Goal: Task Accomplishment & Management: Use online tool/utility

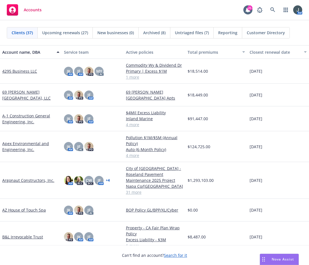
click at [182, 30] on span "Untriaged files (7)" at bounding box center [192, 33] width 34 height 6
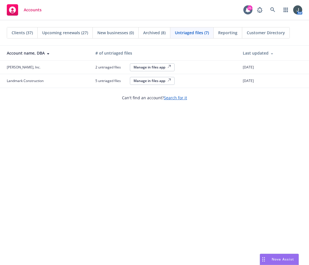
click at [144, 79] on div "Manage in files app" at bounding box center [152, 80] width 37 height 5
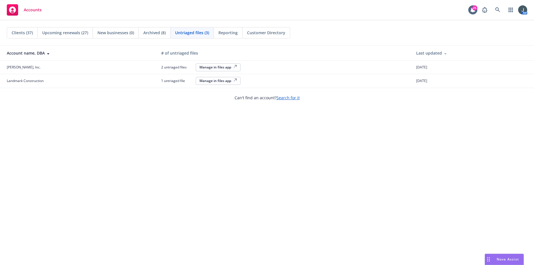
click at [226, 78] on button "Manage in files app" at bounding box center [218, 81] width 45 height 8
click at [24, 10] on span "Accounts" at bounding box center [33, 10] width 18 height 5
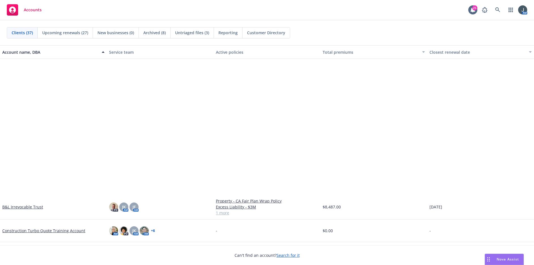
scroll to position [396, 0]
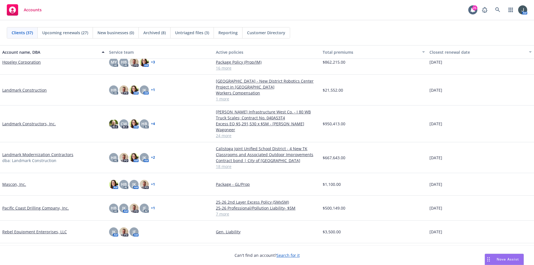
click at [36, 89] on link "Landmark Construction" at bounding box center [24, 90] width 44 height 6
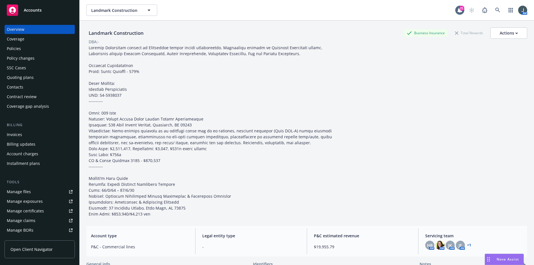
click at [20, 50] on div "Policies" at bounding box center [14, 48] width 14 height 9
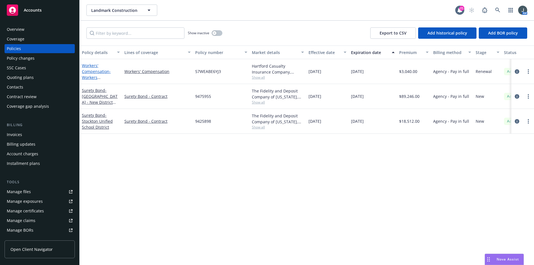
click at [95, 72] on link "Workers' Compensation - Workers Compensation" at bounding box center [96, 74] width 29 height 23
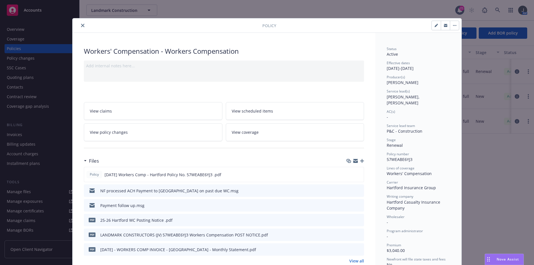
click at [85, 25] on div at bounding box center [168, 25] width 187 height 7
click at [75, 22] on div at bounding box center [168, 25] width 187 height 7
click at [82, 25] on button "close" at bounding box center [82, 25] width 7 height 7
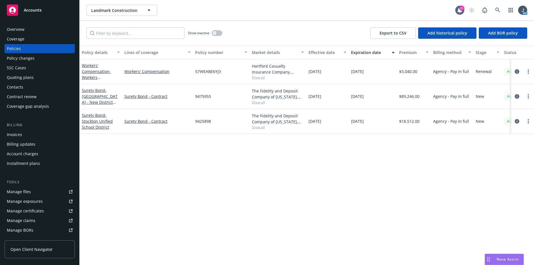
click at [37, 13] on div "Accounts" at bounding box center [40, 10] width 66 height 11
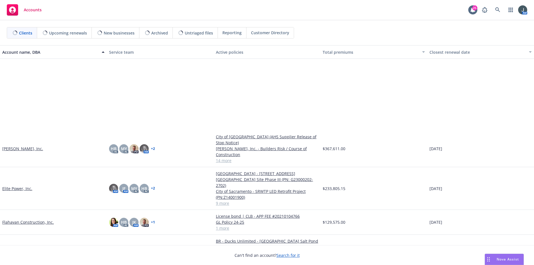
scroll to position [264, 0]
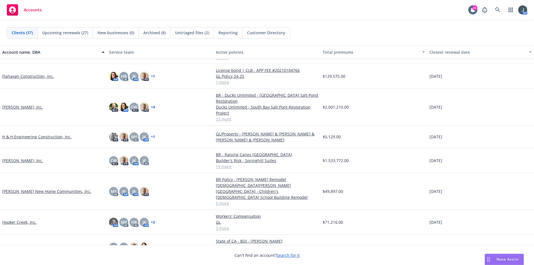
click at [27, 104] on link "Gordon N. Ball, Inc." at bounding box center [22, 107] width 41 height 6
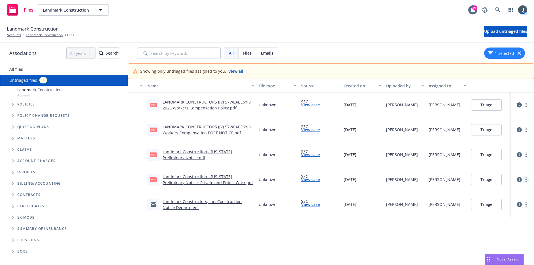
click at [309, 181] on circle "more" at bounding box center [525, 181] width 1 height 1
click at [309, 223] on link "Change owner(s)" at bounding box center [504, 225] width 50 height 11
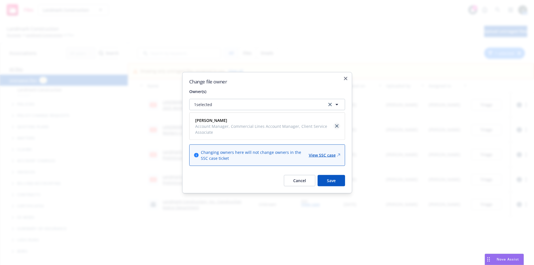
click at [309, 126] on icon "close" at bounding box center [336, 126] width 3 height 3
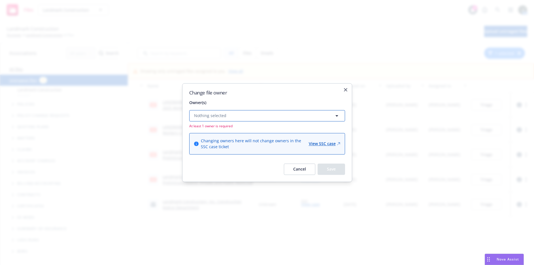
click at [244, 112] on button "Nothing selected" at bounding box center [267, 115] width 156 height 11
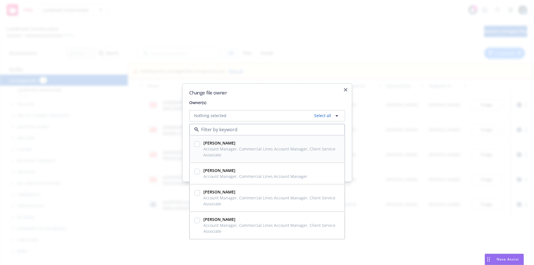
click at [197, 141] on input "checkbox" at bounding box center [197, 144] width 6 height 6
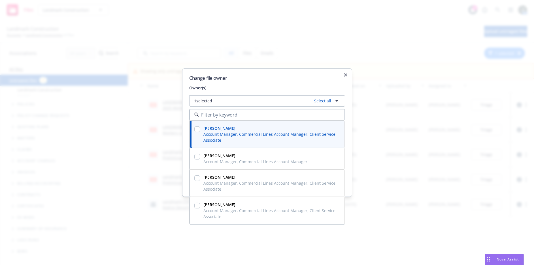
checkbox input "true"
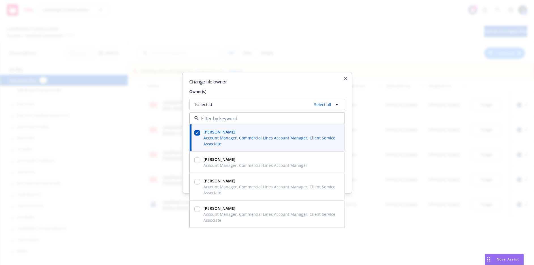
click at [300, 80] on h2 "Change file owner" at bounding box center [267, 81] width 156 height 5
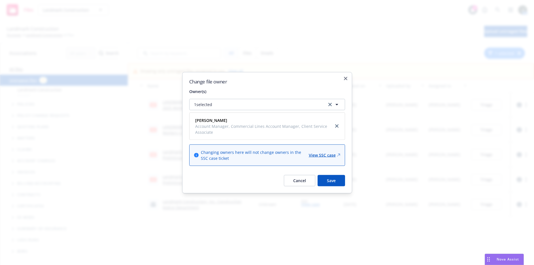
click at [309, 186] on button "Save" at bounding box center [330, 180] width 27 height 11
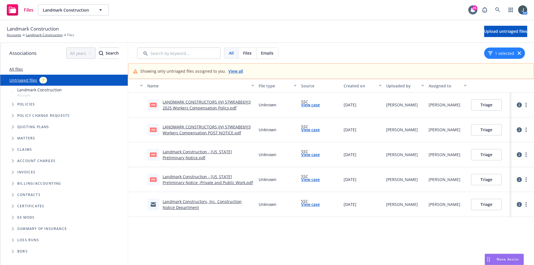
click at [218, 201] on link "Landmark Constructors, Inc. Construction Notice Department" at bounding box center [202, 204] width 79 height 11
click at [309, 207] on link "more" at bounding box center [525, 204] width 7 height 7
click at [309, 186] on link "Change owner(s)" at bounding box center [508, 185] width 50 height 11
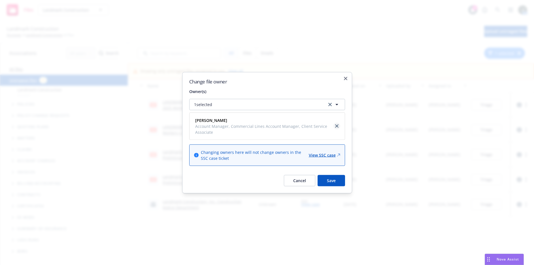
click at [309, 125] on icon "close" at bounding box center [336, 126] width 3 height 3
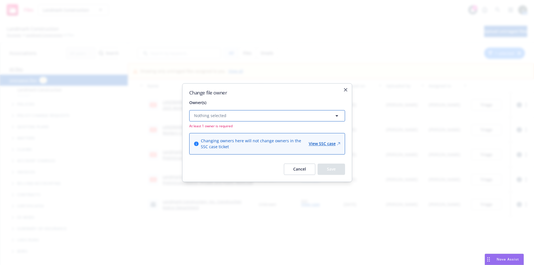
click at [282, 118] on button "Nothing selected" at bounding box center [267, 115] width 156 height 11
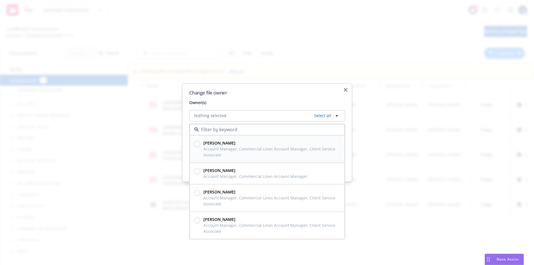
click at [195, 148] on div at bounding box center [197, 144] width 6 height 7
checkbox input "true"
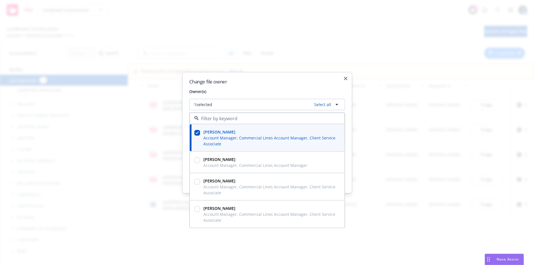
click at [300, 81] on h2 "Change file owner" at bounding box center [267, 81] width 156 height 5
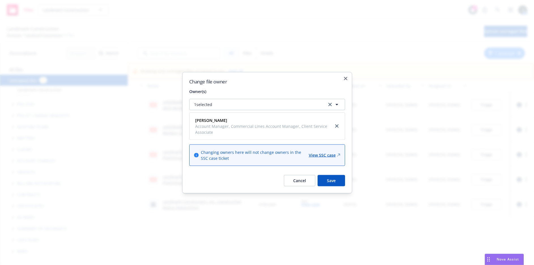
click at [309, 184] on button "Save" at bounding box center [330, 180] width 27 height 11
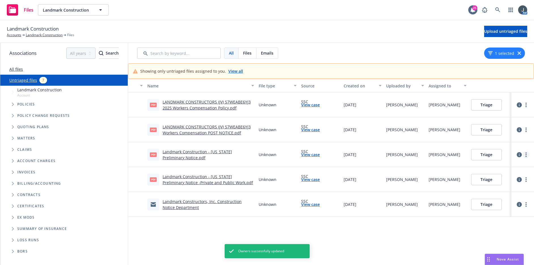
click at [309, 154] on link "more" at bounding box center [525, 154] width 7 height 7
click at [309, 155] on link "more" at bounding box center [525, 154] width 7 height 7
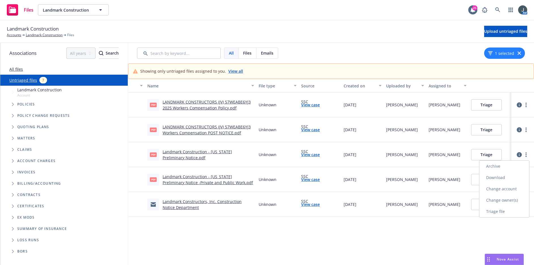
click at [309, 200] on link "Change owner(s)" at bounding box center [504, 200] width 50 height 11
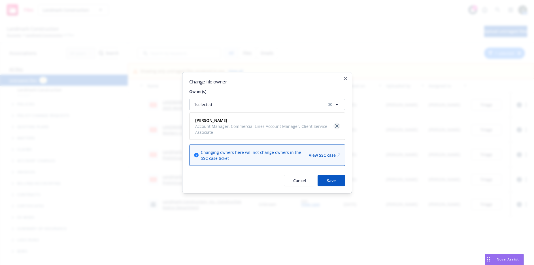
click at [309, 125] on icon "close" at bounding box center [336, 126] width 3 height 3
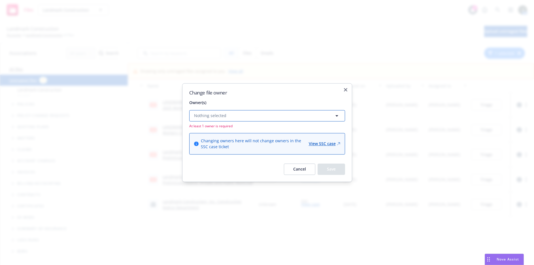
click at [246, 114] on button "Nothing selected" at bounding box center [267, 115] width 156 height 11
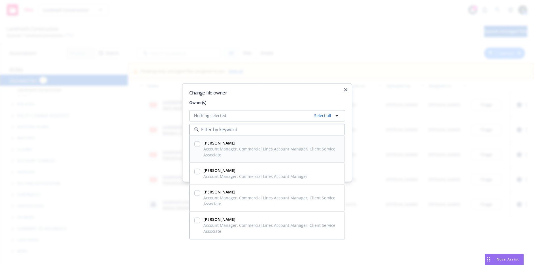
click at [195, 144] on input "checkbox" at bounding box center [197, 144] width 6 height 6
checkbox input "true"
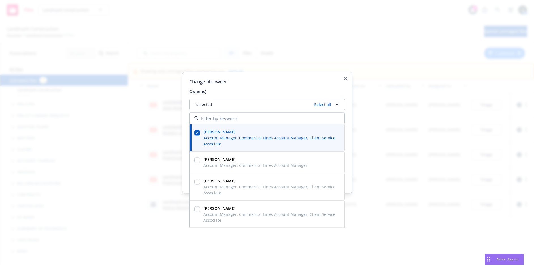
click at [309, 83] on h2 "Change file owner" at bounding box center [267, 81] width 156 height 5
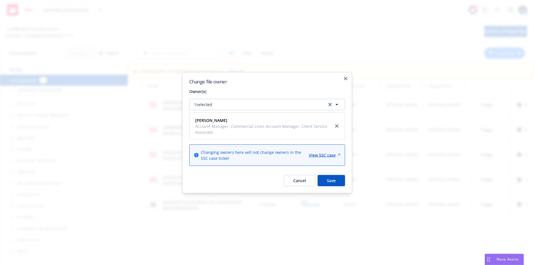
click at [309, 183] on button "Save" at bounding box center [330, 180] width 27 height 11
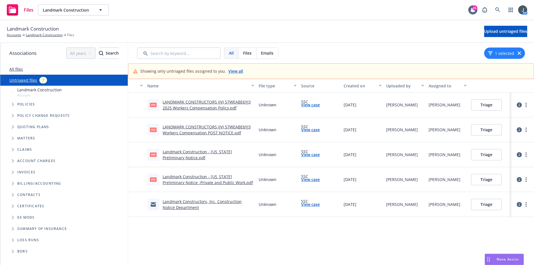
click at [221, 132] on link "LANDMARK CONSTRUCTORS (JV) 57WEABE6YJ3 Workers Compensation POST NOTICE.pdf" at bounding box center [207, 129] width 88 height 11
click at [200, 133] on link "LANDMARK CONSTRUCTORS (JV) 57WEABE6YJ3 Workers Compensation POST NOTICE.pdf" at bounding box center [207, 129] width 88 height 11
click at [309, 130] on button "Triage" at bounding box center [486, 129] width 31 height 11
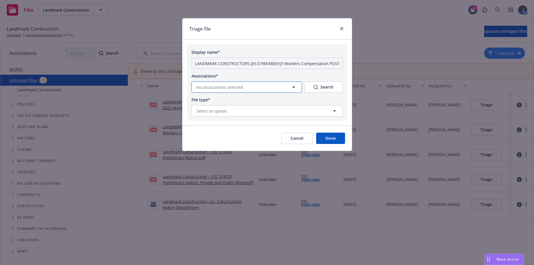
click at [290, 89] on icon "button" at bounding box center [293, 87] width 7 height 7
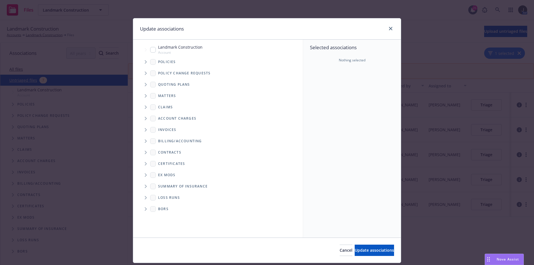
click at [150, 50] on input "Tree Example" at bounding box center [153, 50] width 6 height 6
checkbox input "true"
click at [145, 63] on icon "Tree Example" at bounding box center [146, 61] width 2 height 3
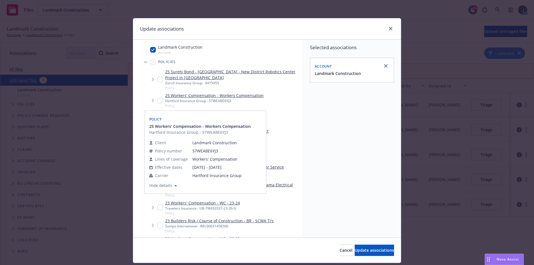
click at [157, 100] on input "Tree Example" at bounding box center [160, 101] width 6 height 6
checkbox input "true"
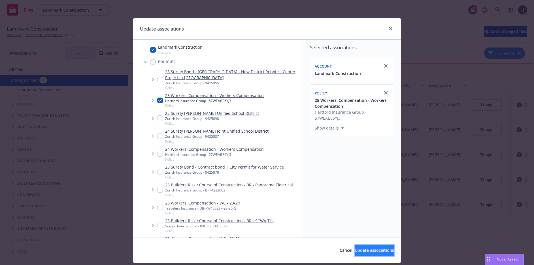
click at [309, 249] on span "Update associations" at bounding box center [374, 250] width 39 height 5
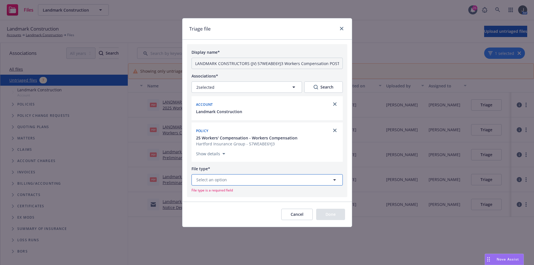
click at [248, 183] on button "Select an option" at bounding box center [266, 179] width 151 height 11
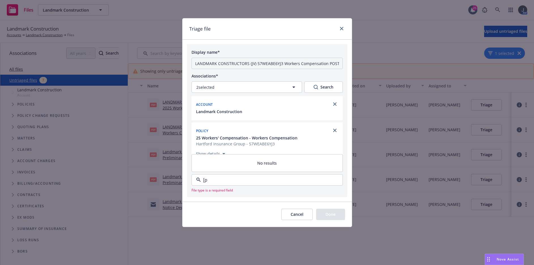
type input "["
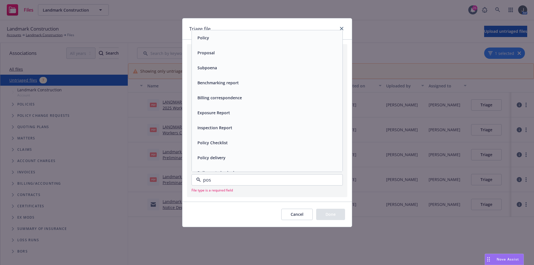
type input "post"
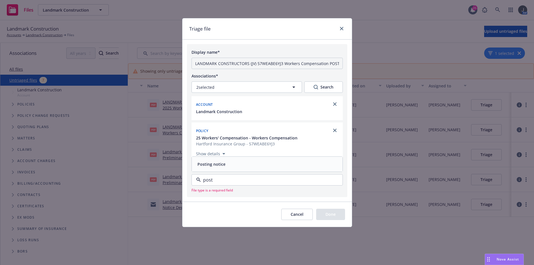
click at [228, 165] on div "Posting notice" at bounding box center [267, 164] width 144 height 8
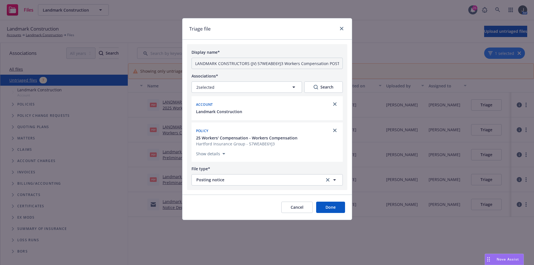
click at [309, 208] on button "Done" at bounding box center [330, 207] width 29 height 11
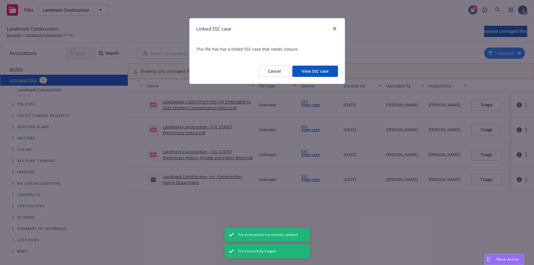
click at [309, 72] on button "View SSC case" at bounding box center [315, 71] width 46 height 11
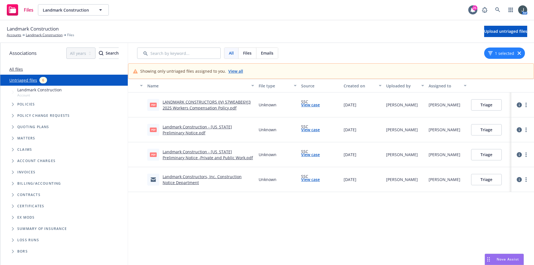
click at [309, 107] on button "Triage" at bounding box center [486, 104] width 31 height 11
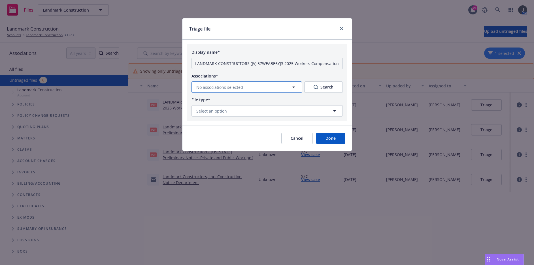
click at [254, 90] on button "No associations selected" at bounding box center [246, 87] width 110 height 11
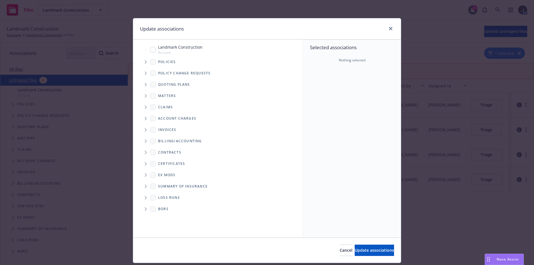
click at [145, 63] on icon "Tree Example" at bounding box center [146, 61] width 2 height 3
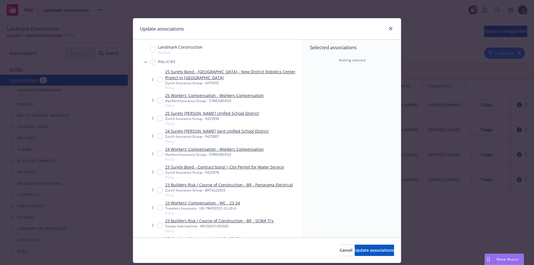
click at [157, 101] on input "Tree Example" at bounding box center [160, 101] width 6 height 6
checkbox input "true"
click at [152, 100] on icon "Tree Example" at bounding box center [153, 100] width 2 height 3
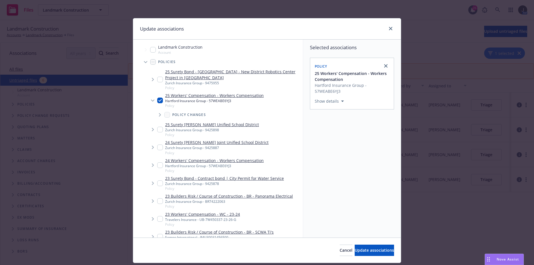
click at [151, 100] on icon "Tree Example" at bounding box center [152, 101] width 3 height 2
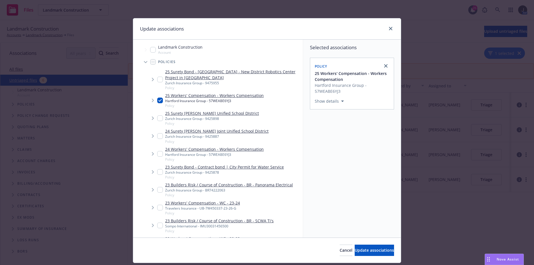
scroll to position [16, 0]
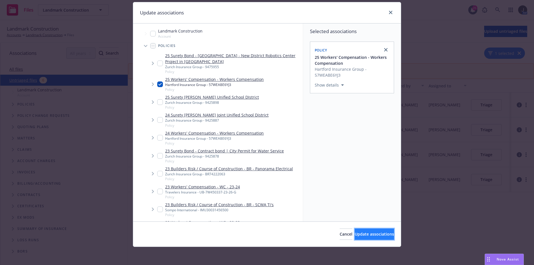
click at [309, 234] on span "Update associations" at bounding box center [374, 234] width 39 height 5
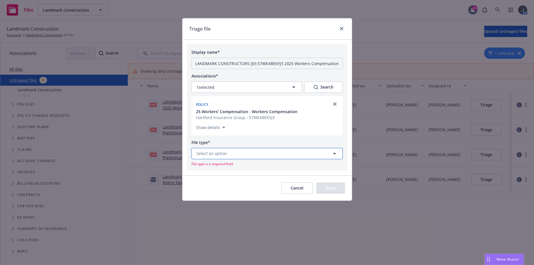
click at [241, 151] on button "Select an option" at bounding box center [266, 153] width 151 height 11
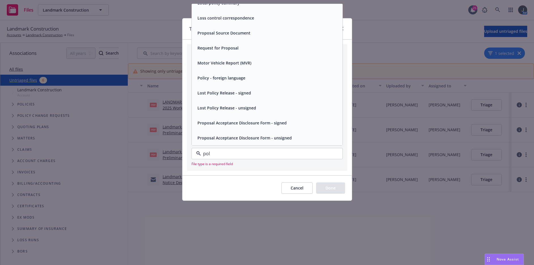
scroll to position [0, 0]
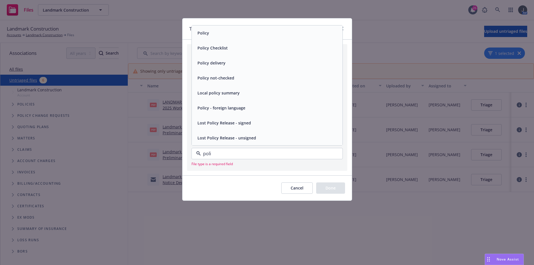
type input "polic"
click at [220, 30] on div "Policy" at bounding box center [267, 33] width 144 height 8
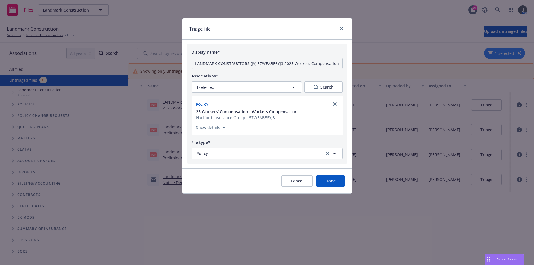
click at [309, 182] on button "Done" at bounding box center [330, 181] width 29 height 11
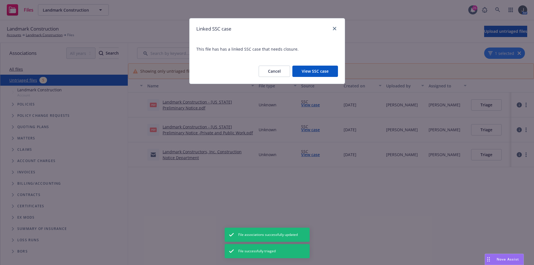
click at [309, 73] on button "View SSC case" at bounding box center [315, 71] width 46 height 11
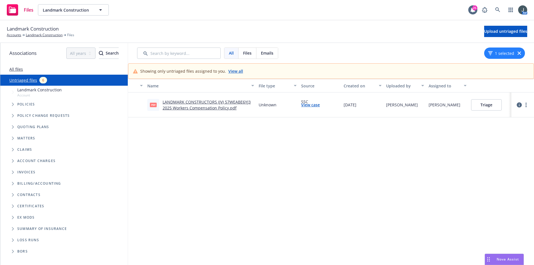
click at [197, 106] on link "LANDMARK CONSTRUCTORS (JV) 57WEABE6YJ3 2025 Workers Compensation Policy.pdf" at bounding box center [207, 104] width 88 height 11
click at [11, 106] on span "Tree Example" at bounding box center [12, 104] width 9 height 9
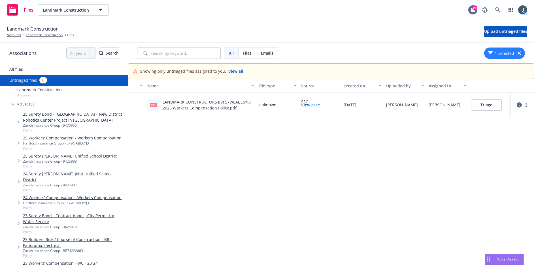
click at [11, 106] on span "Tree Example" at bounding box center [12, 104] width 9 height 9
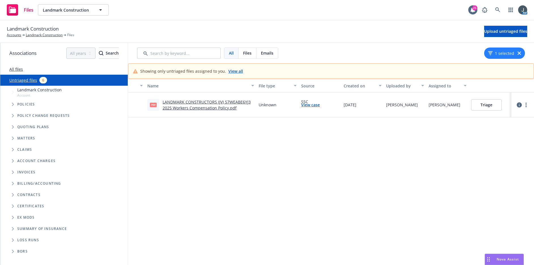
click at [11, 106] on span "Tree Example" at bounding box center [12, 104] width 9 height 9
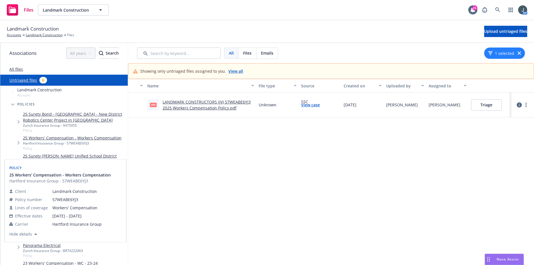
click at [50, 141] on link "25 Workers' Compensation - Workers Compensation" at bounding box center [72, 138] width 99 height 6
